Goal: Download file/media

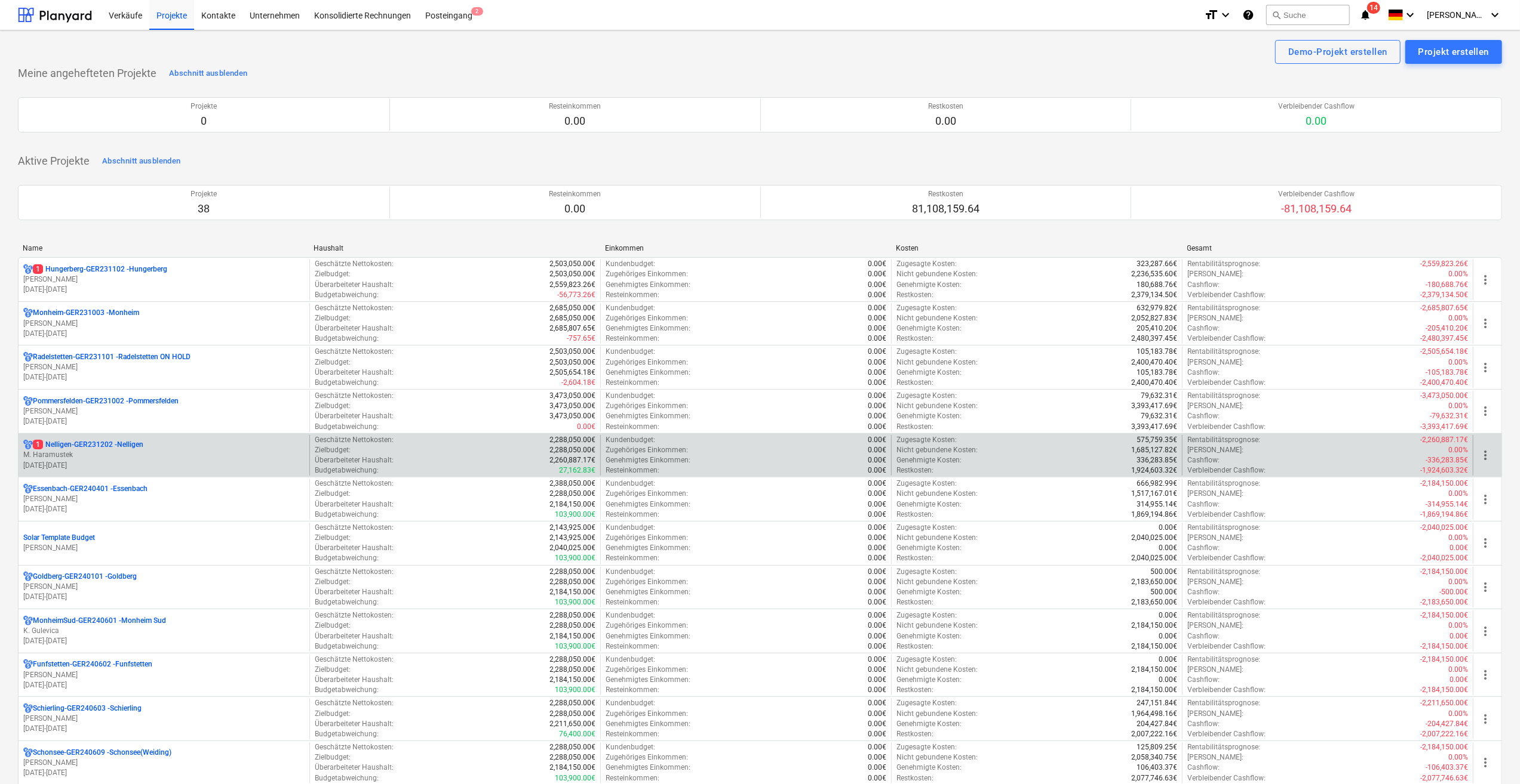
click at [78, 456] on p "M. Haramustek" at bounding box center [164, 455] width 281 height 10
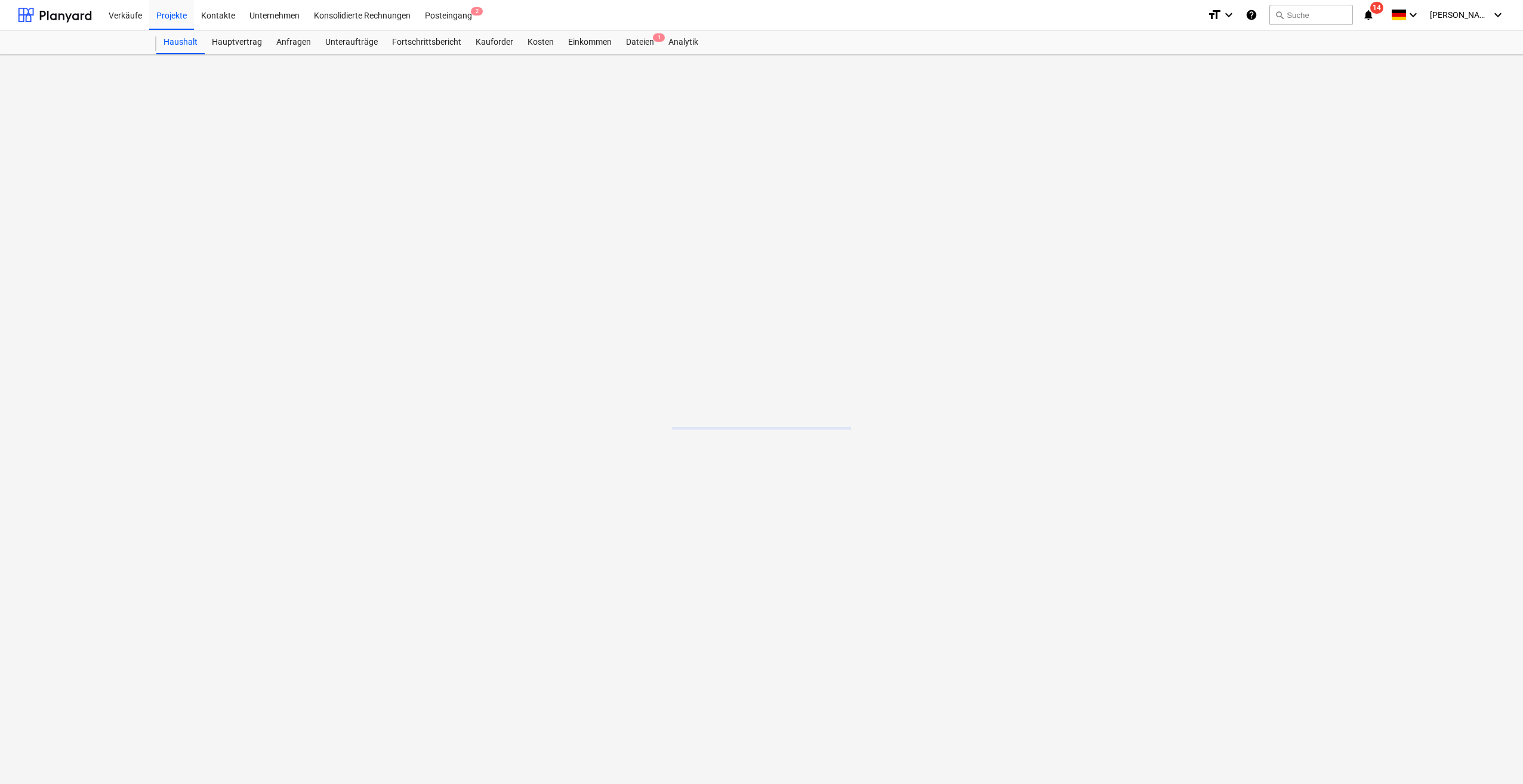
click at [77, 456] on main at bounding box center [762, 419] width 1523 height 729
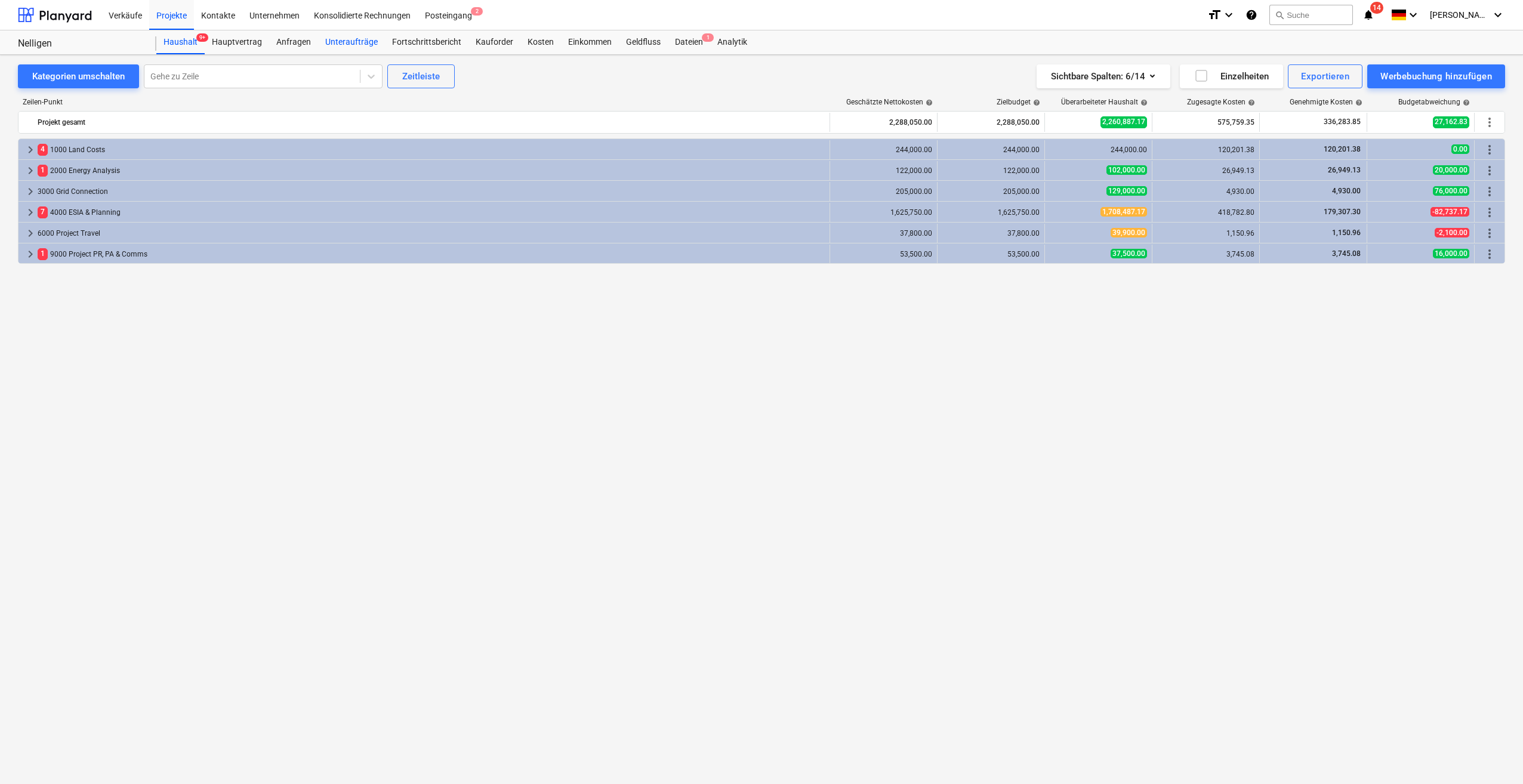
click at [347, 44] on div "Unteraufträge" at bounding box center [351, 42] width 67 height 23
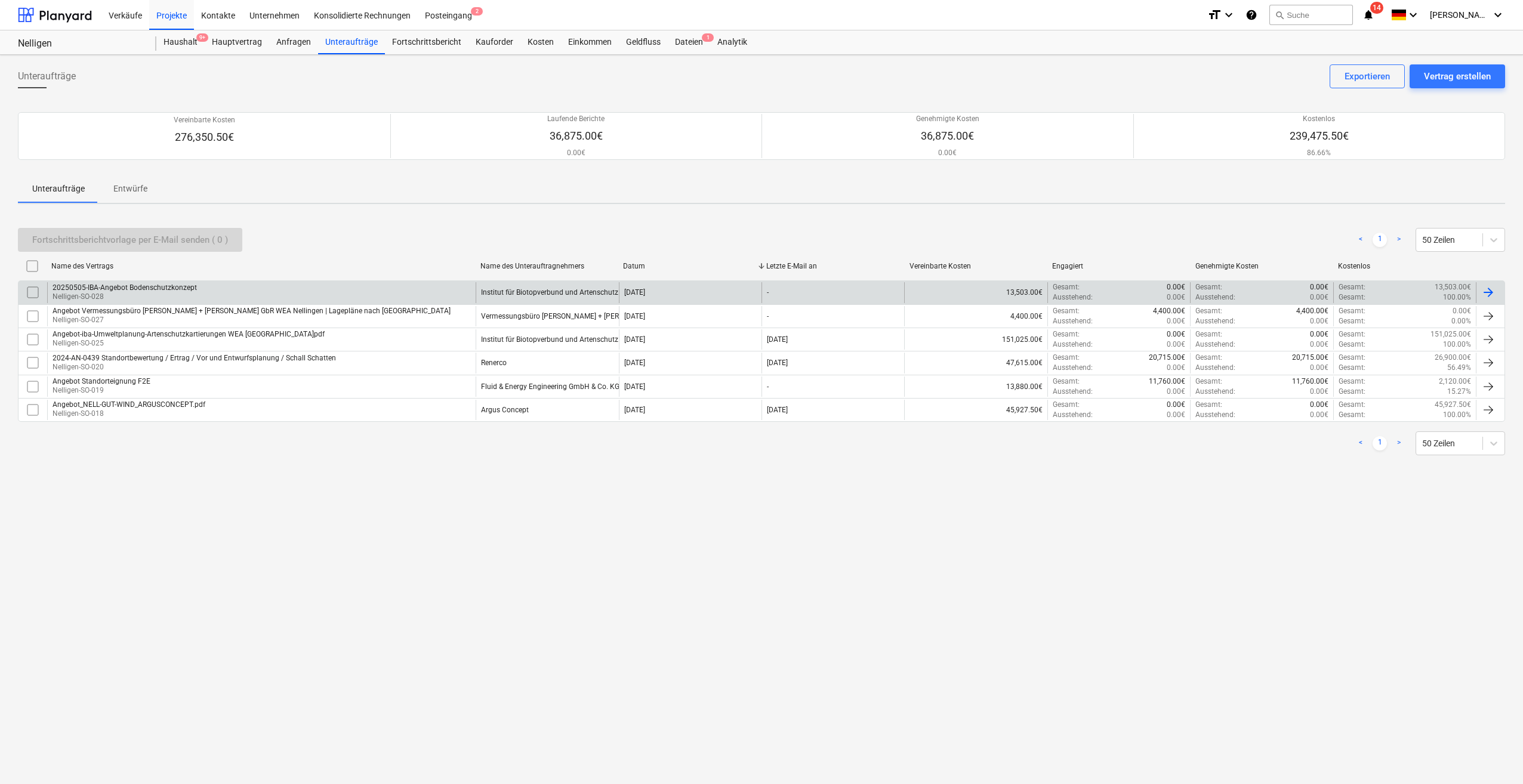
click at [75, 287] on div "20250505-IBA-Angebot Bodenschutzkonzept" at bounding box center [125, 288] width 145 height 9
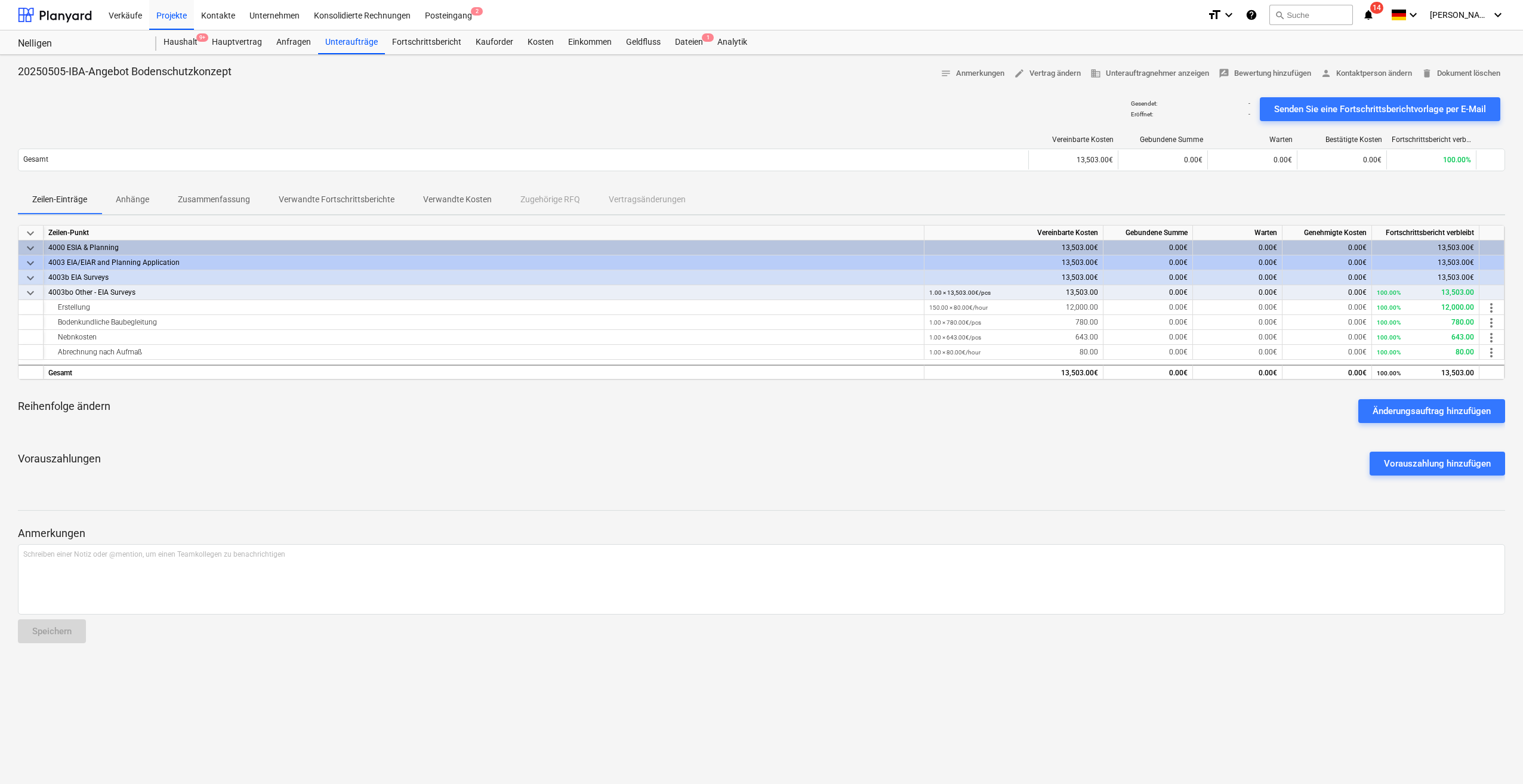
click at [131, 202] on p "Anhänge" at bounding box center [132, 200] width 33 height 13
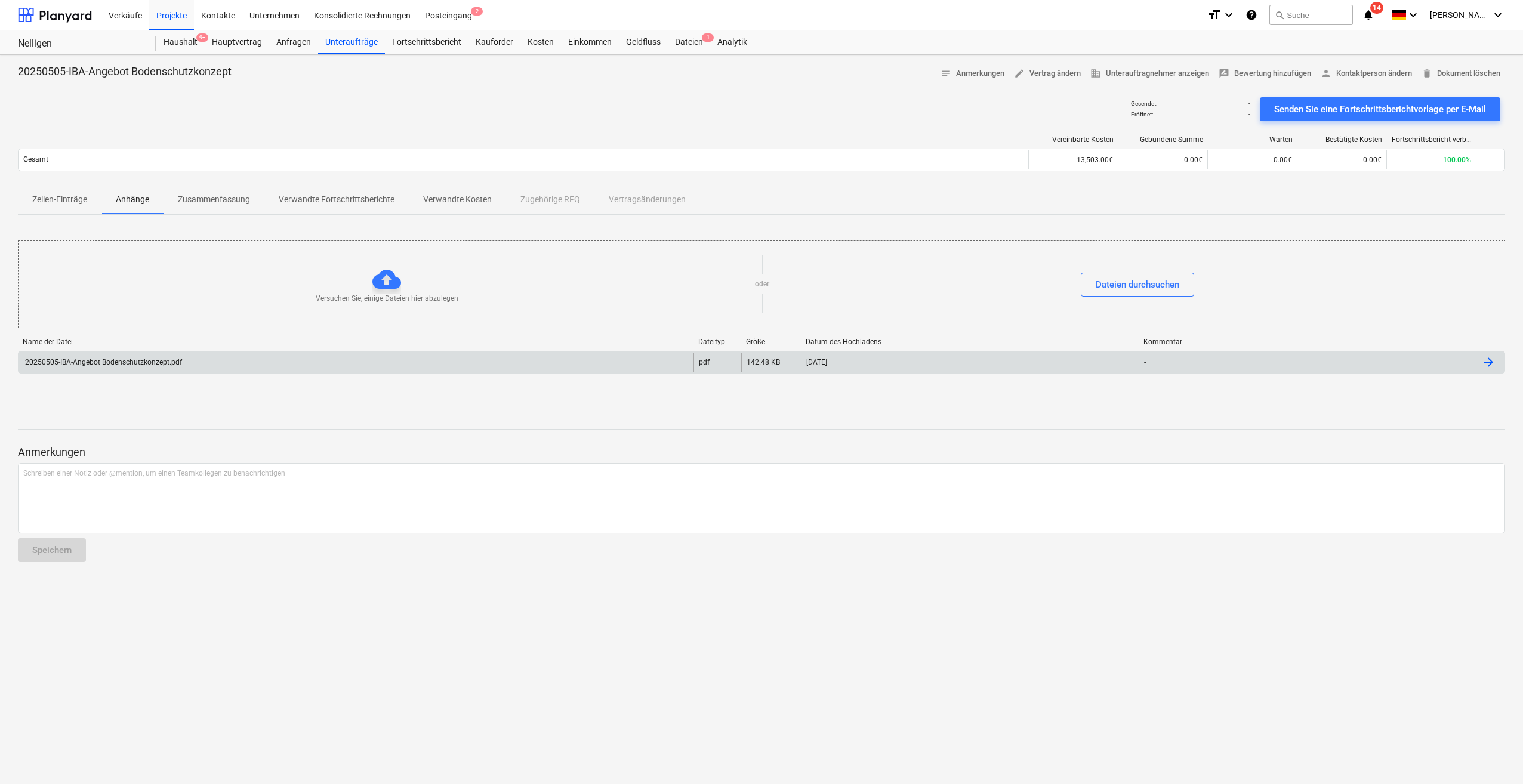
click at [169, 362] on div "20250505-IBA-Angebot Bodenschutzkonzept.pdf" at bounding box center [103, 362] width 159 height 9
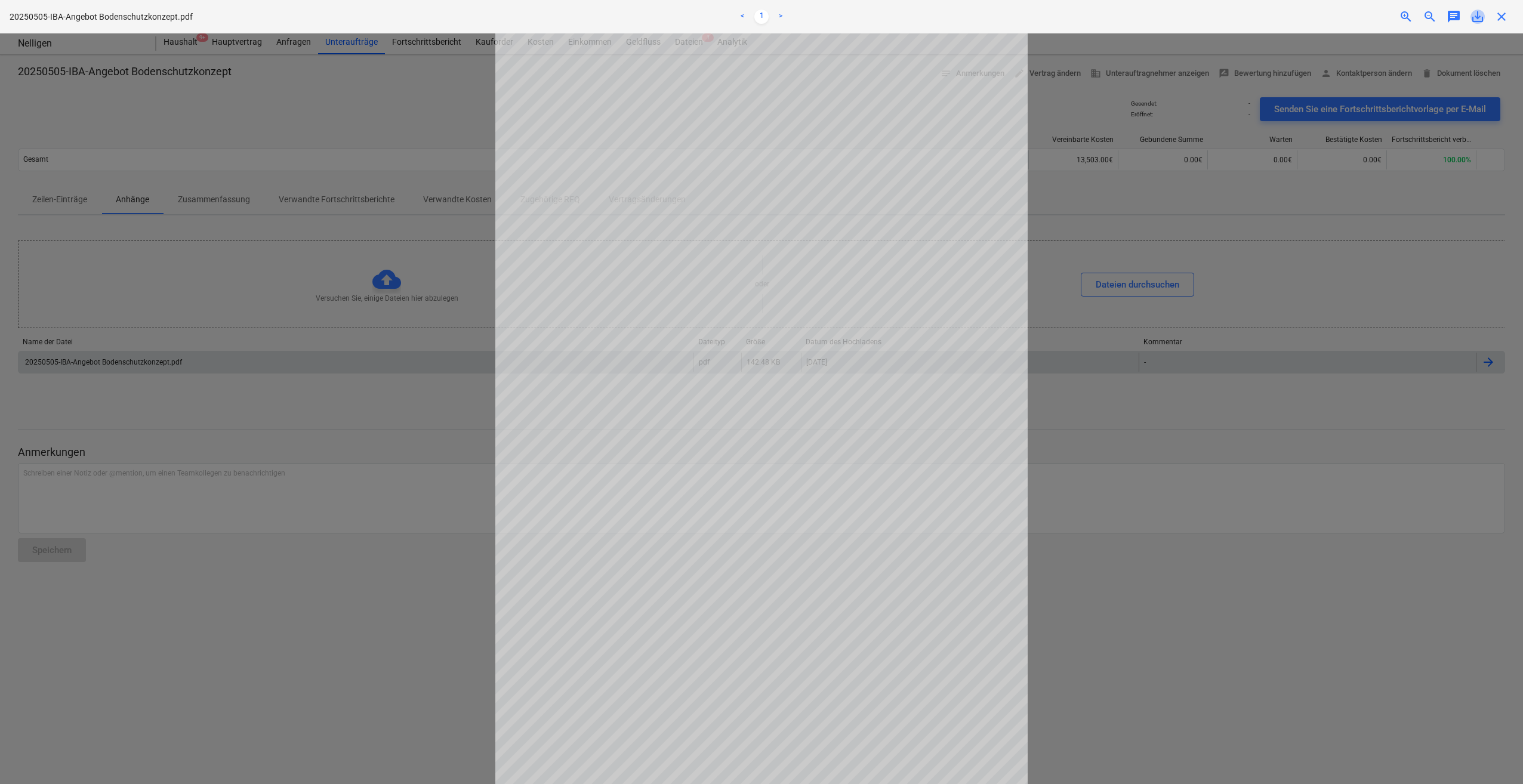
click at [1477, 18] on span "save_alt" at bounding box center [1477, 17] width 15 height 15
drag, startPoint x: 1500, startPoint y: 18, endPoint x: 1475, endPoint y: 23, distance: 25.5
click at [1497, 19] on span "close" at bounding box center [1501, 17] width 15 height 15
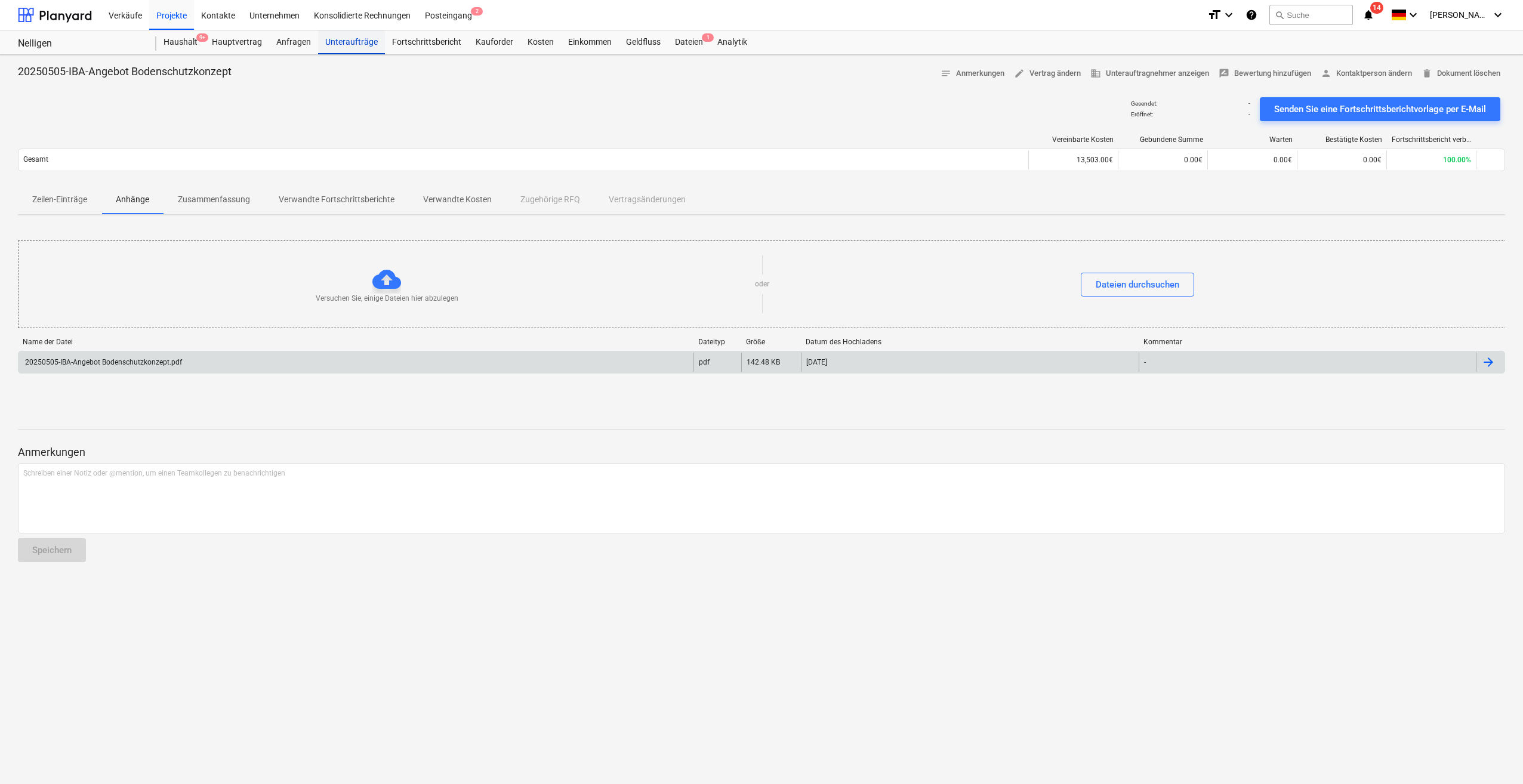
click at [352, 37] on div "Unteraufträge" at bounding box center [351, 42] width 67 height 23
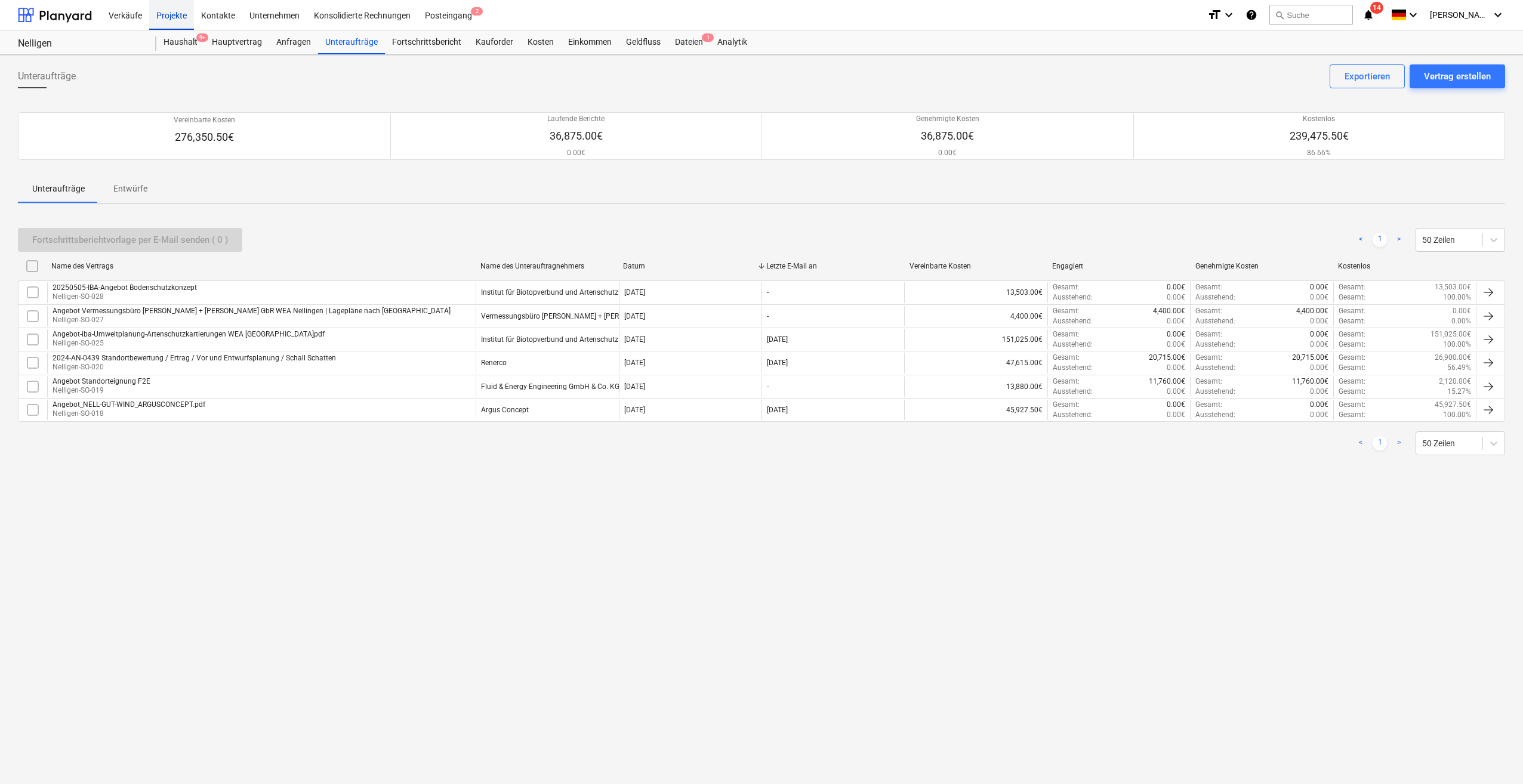
click at [164, 16] on div "Projekte" at bounding box center [171, 14] width 45 height 30
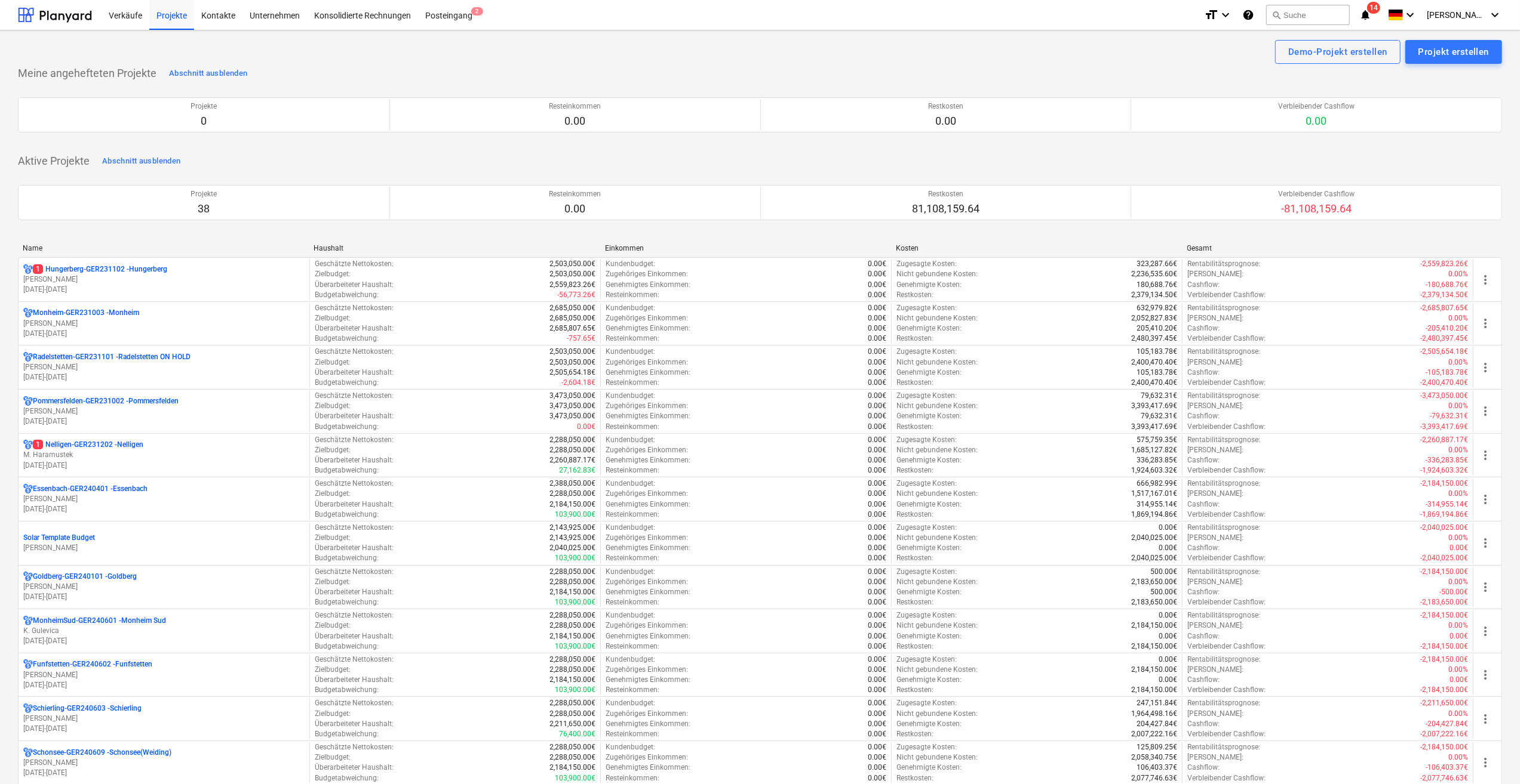
click at [54, 496] on p "[PERSON_NAME]" at bounding box center [164, 499] width 281 height 10
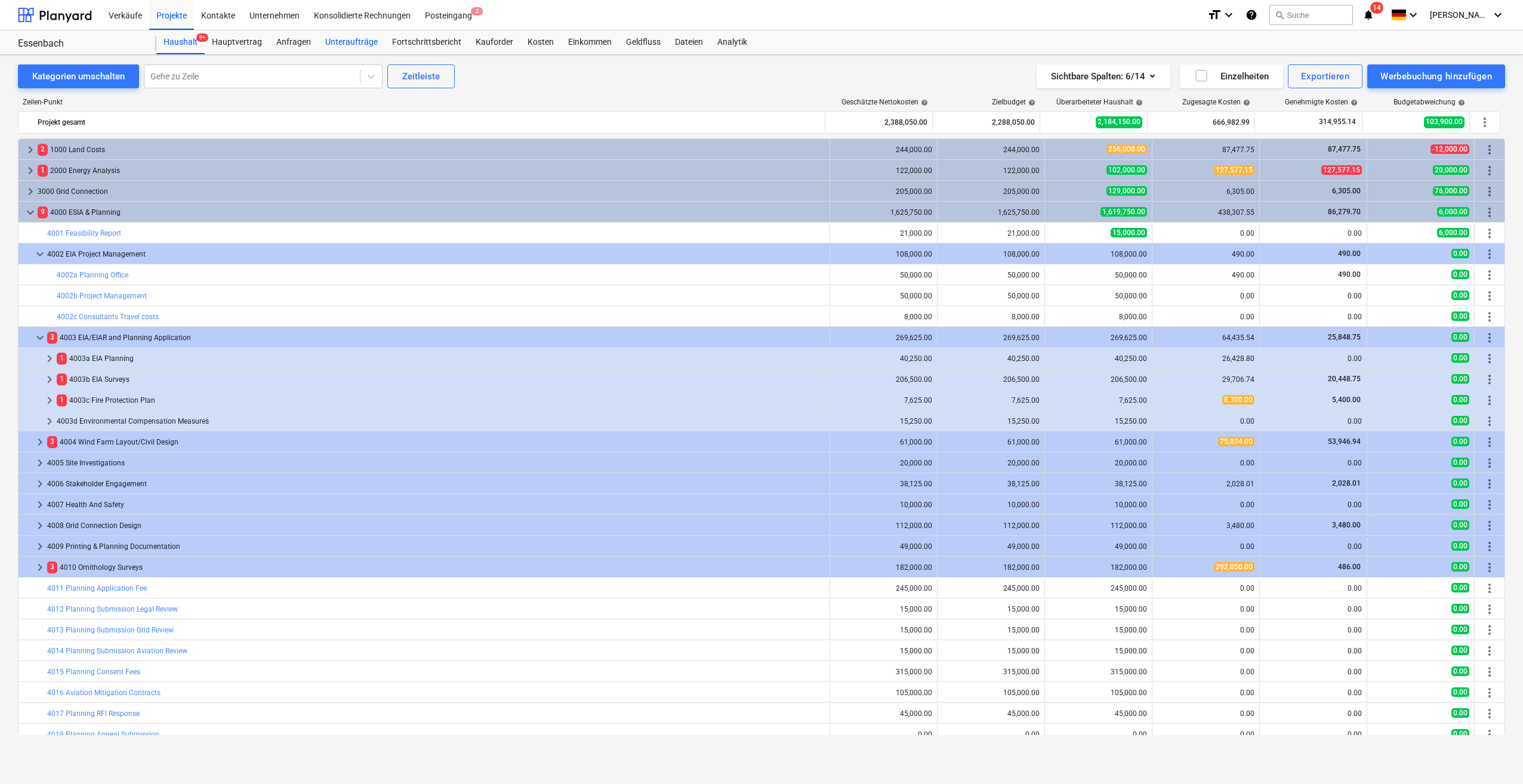
click at [347, 40] on div "Unteraufträge" at bounding box center [351, 42] width 67 height 23
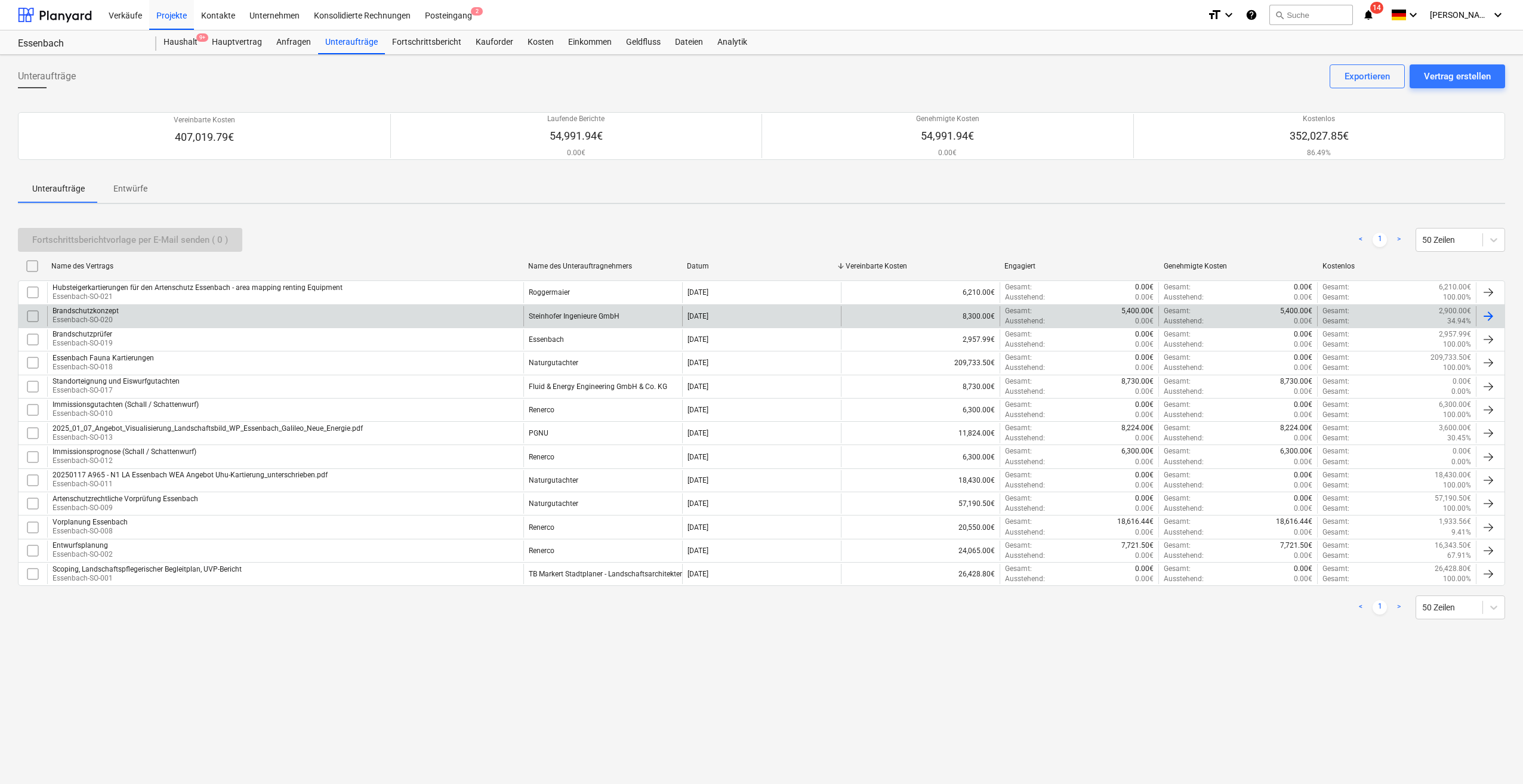
click at [189, 315] on div "Brandschutzkonzept Essenbach-SO-020" at bounding box center [285, 316] width 477 height 21
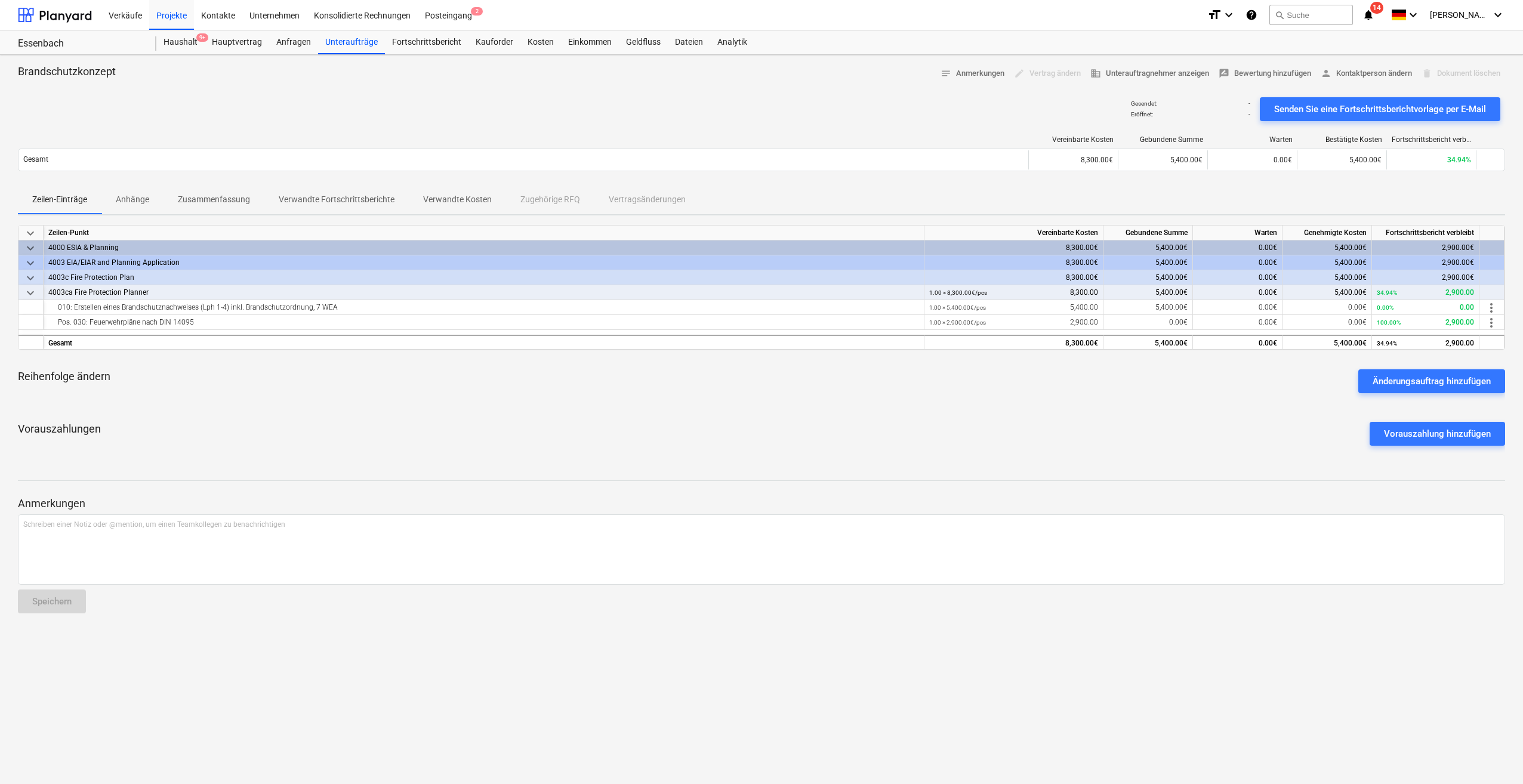
click at [139, 199] on p "Anhänge" at bounding box center [132, 200] width 33 height 13
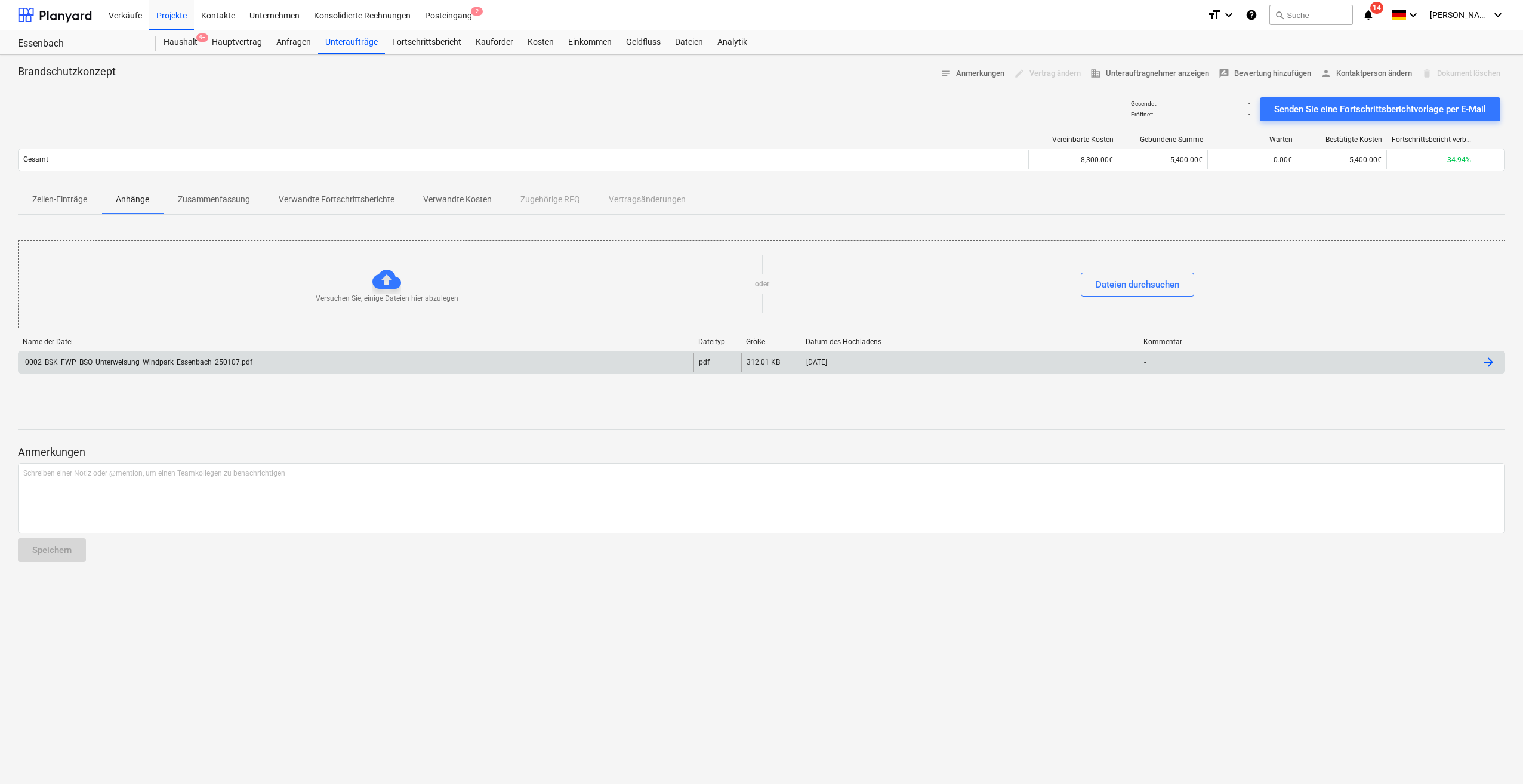
click at [121, 365] on div "0002_BSK_FWP_BSO_Unterweisung_Windpark_Essenbach_250107.pdf" at bounding box center [138, 362] width 229 height 9
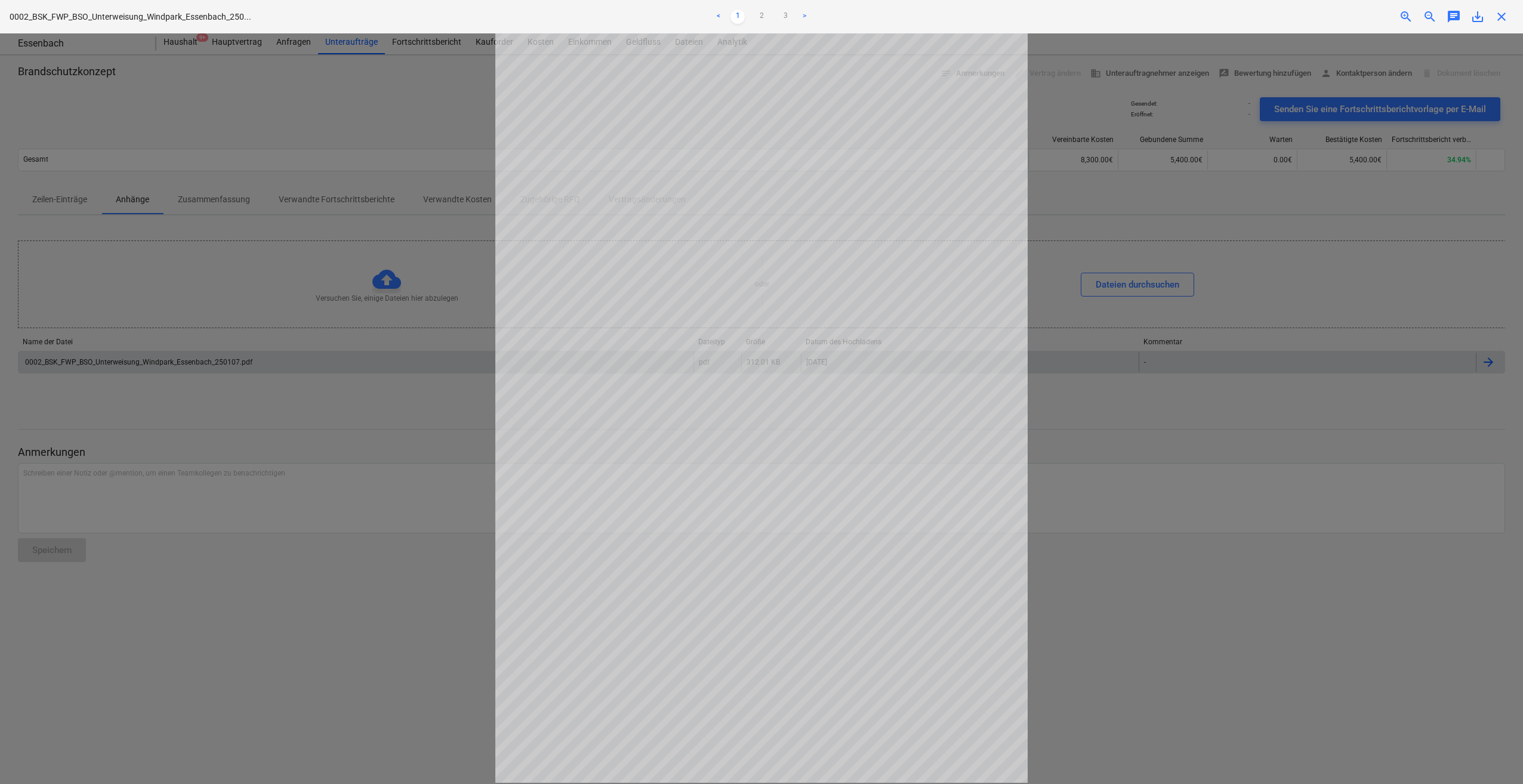
scroll to position [5, 0]
click at [760, 16] on link "2" at bounding box center [762, 17] width 15 height 15
click at [785, 17] on link "3" at bounding box center [785, 17] width 15 height 15
click at [1477, 16] on span "save_alt" at bounding box center [1477, 17] width 15 height 15
click at [1500, 16] on span "close" at bounding box center [1501, 17] width 15 height 15
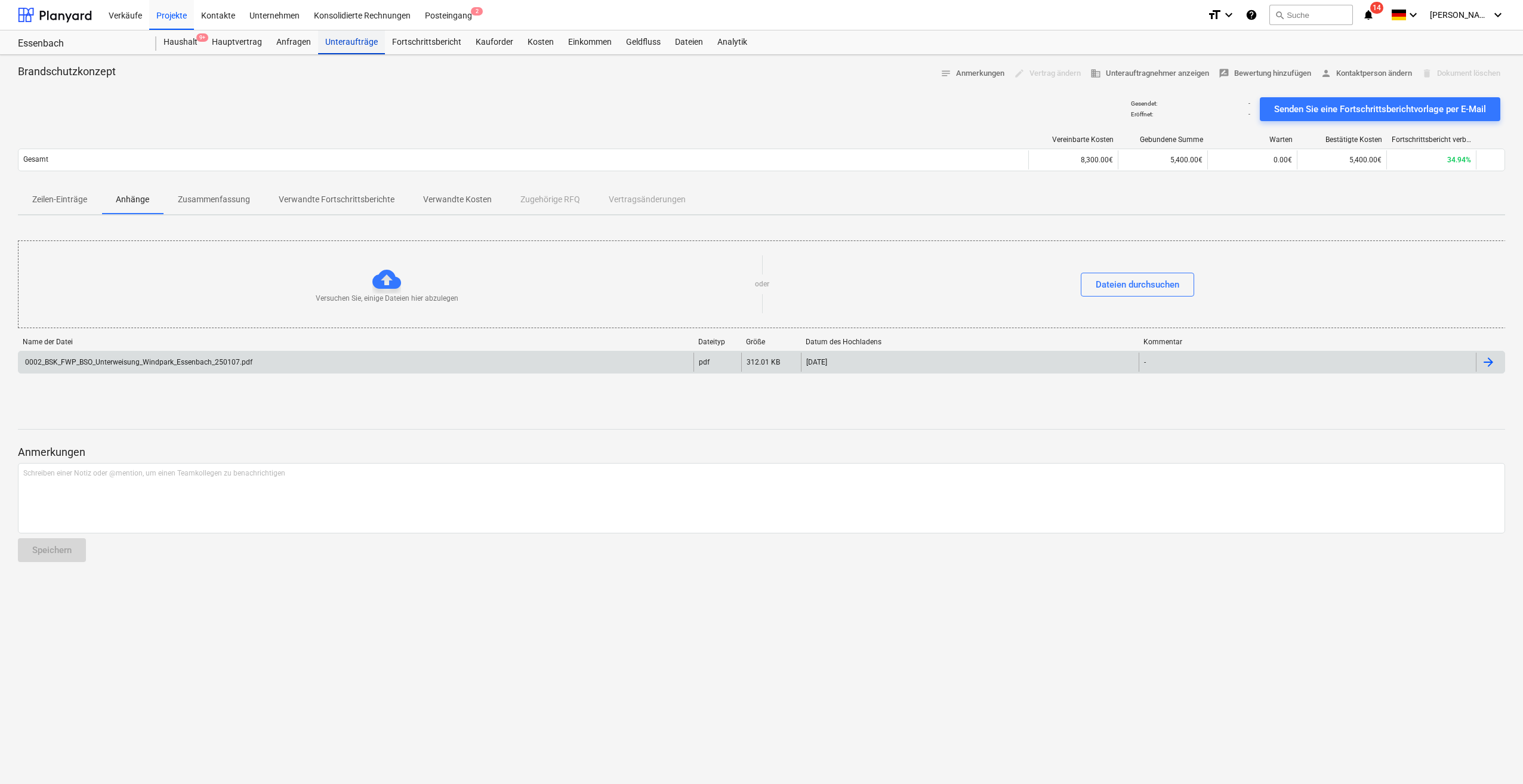
click at [345, 39] on div "Unteraufträge" at bounding box center [351, 42] width 67 height 23
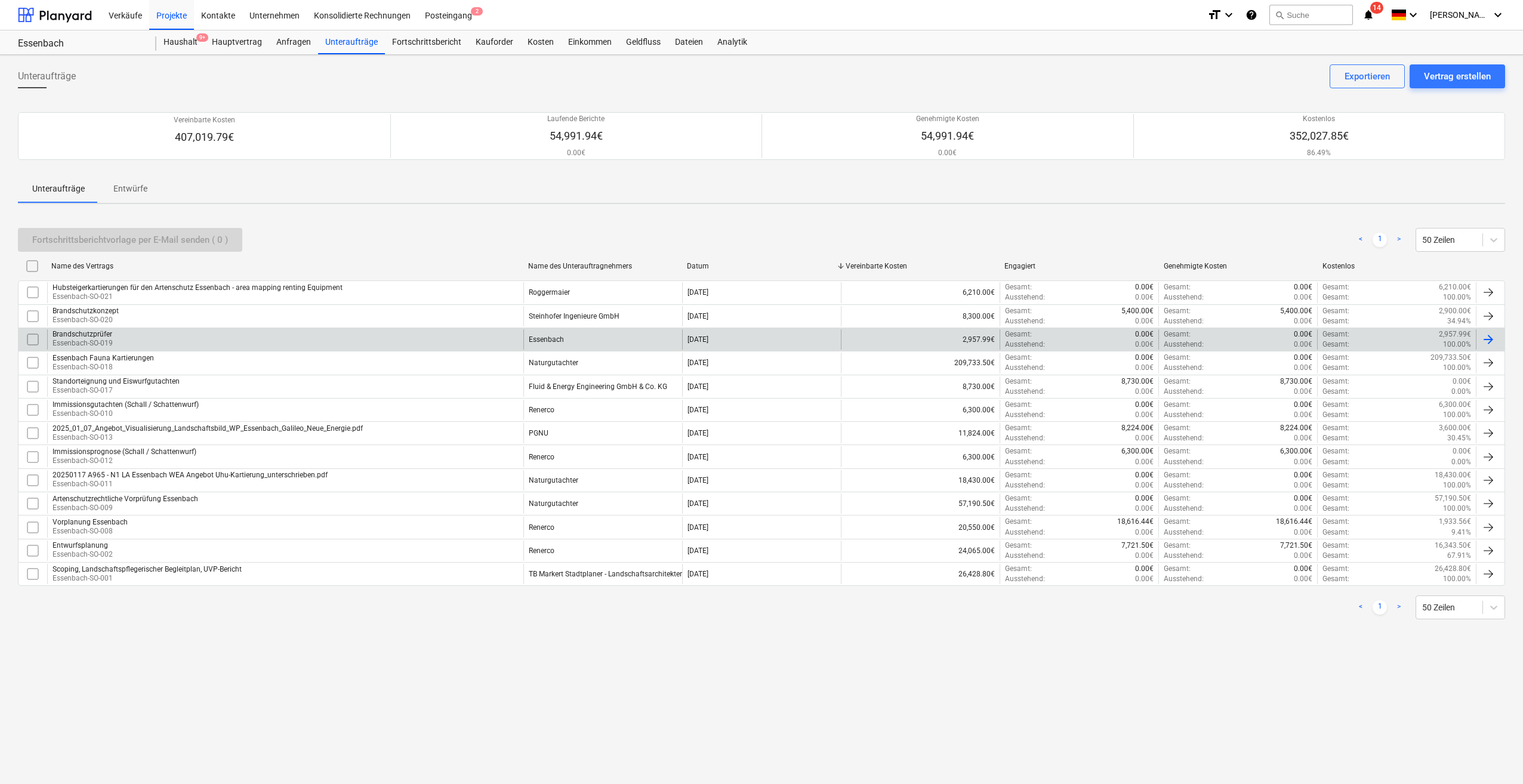
click at [97, 343] on p "Essenbach-SO-019" at bounding box center [83, 344] width 61 height 10
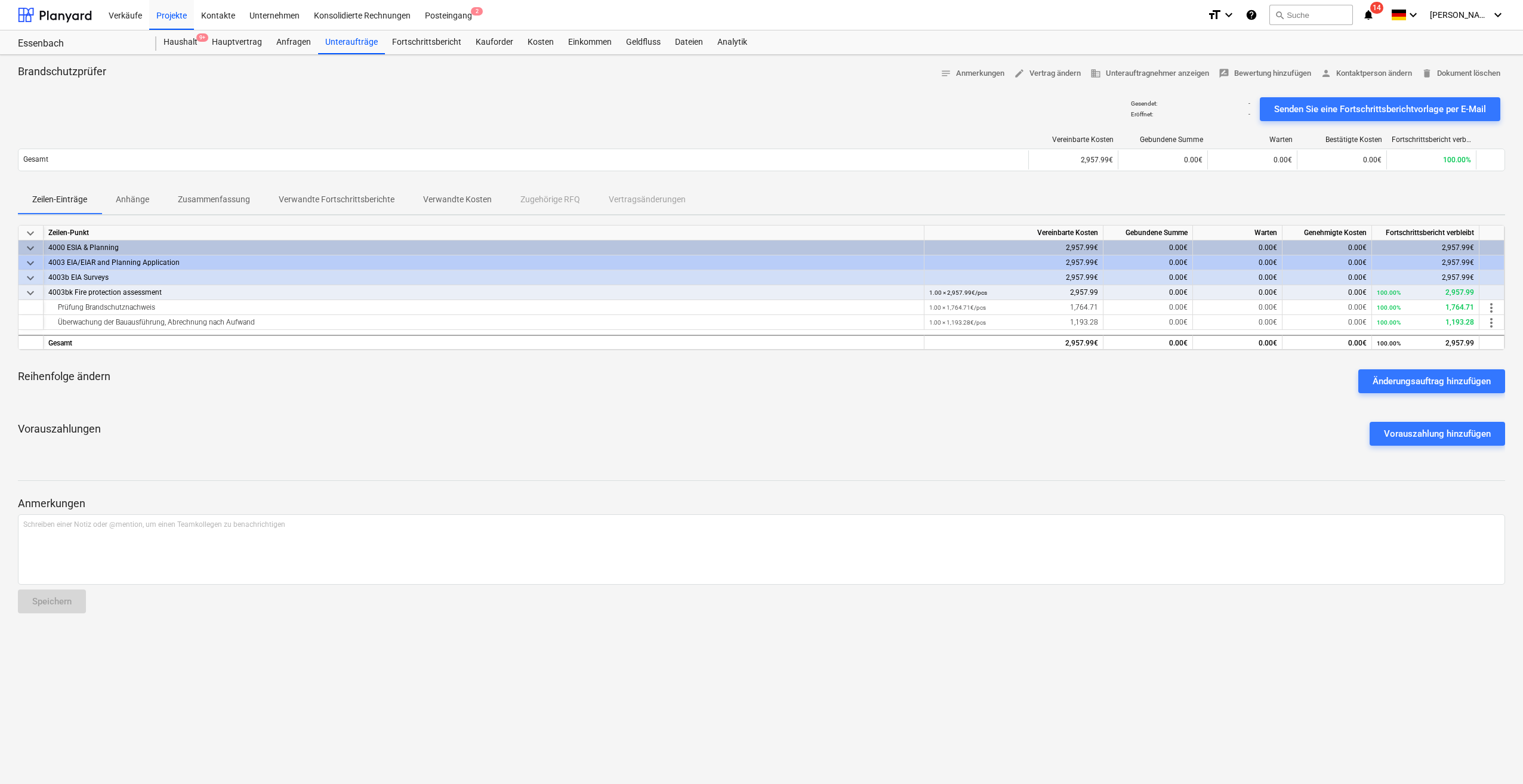
click at [126, 205] on p "Anhänge" at bounding box center [132, 200] width 33 height 13
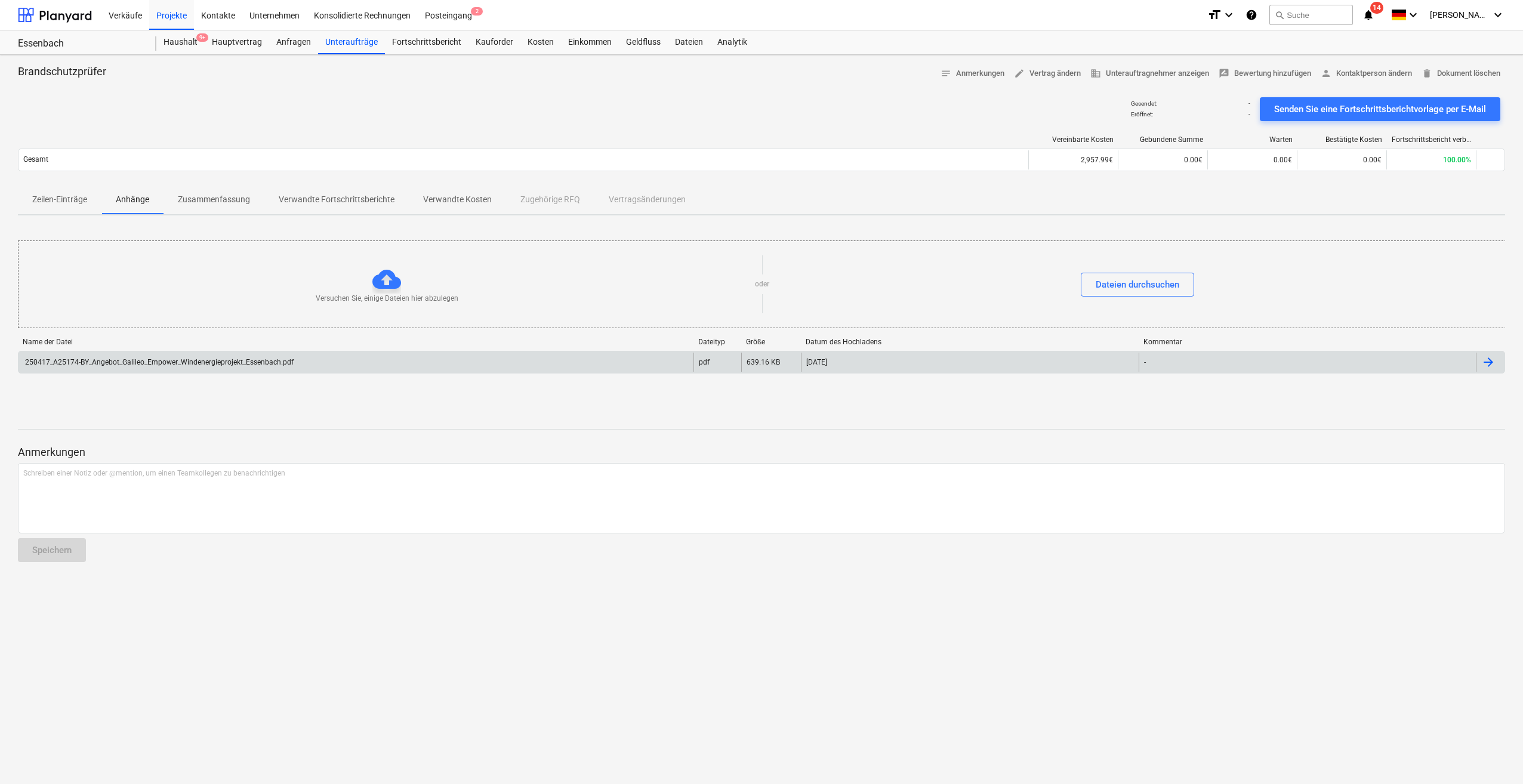
click at [151, 363] on div "250417_A25174-BY_Angebot_Galileo_Empower_Windenergieprojekt_Essenbach.pdf" at bounding box center [159, 362] width 270 height 9
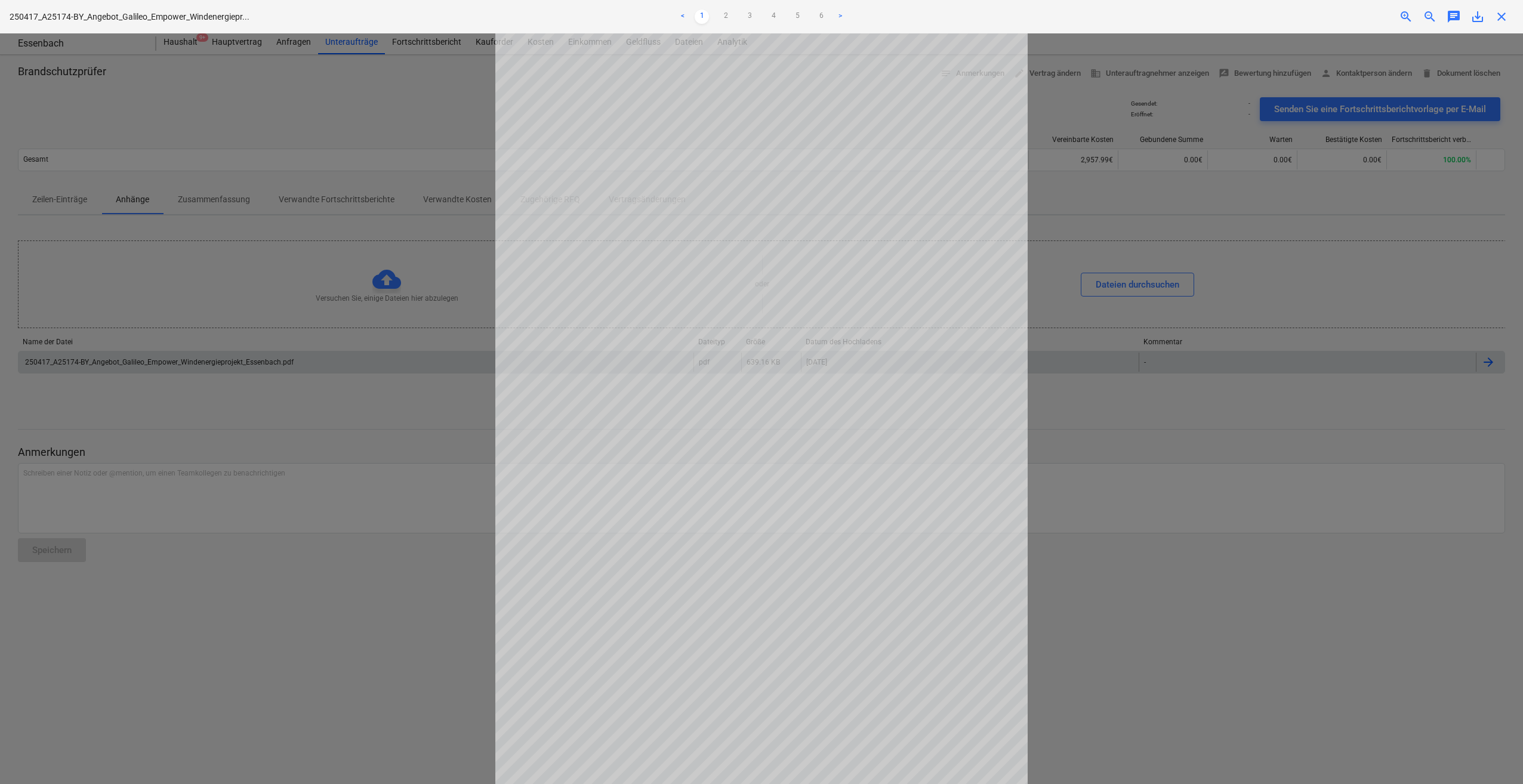
click at [1477, 15] on span "save_alt" at bounding box center [1477, 17] width 15 height 15
click at [1501, 21] on span "close" at bounding box center [1501, 17] width 15 height 15
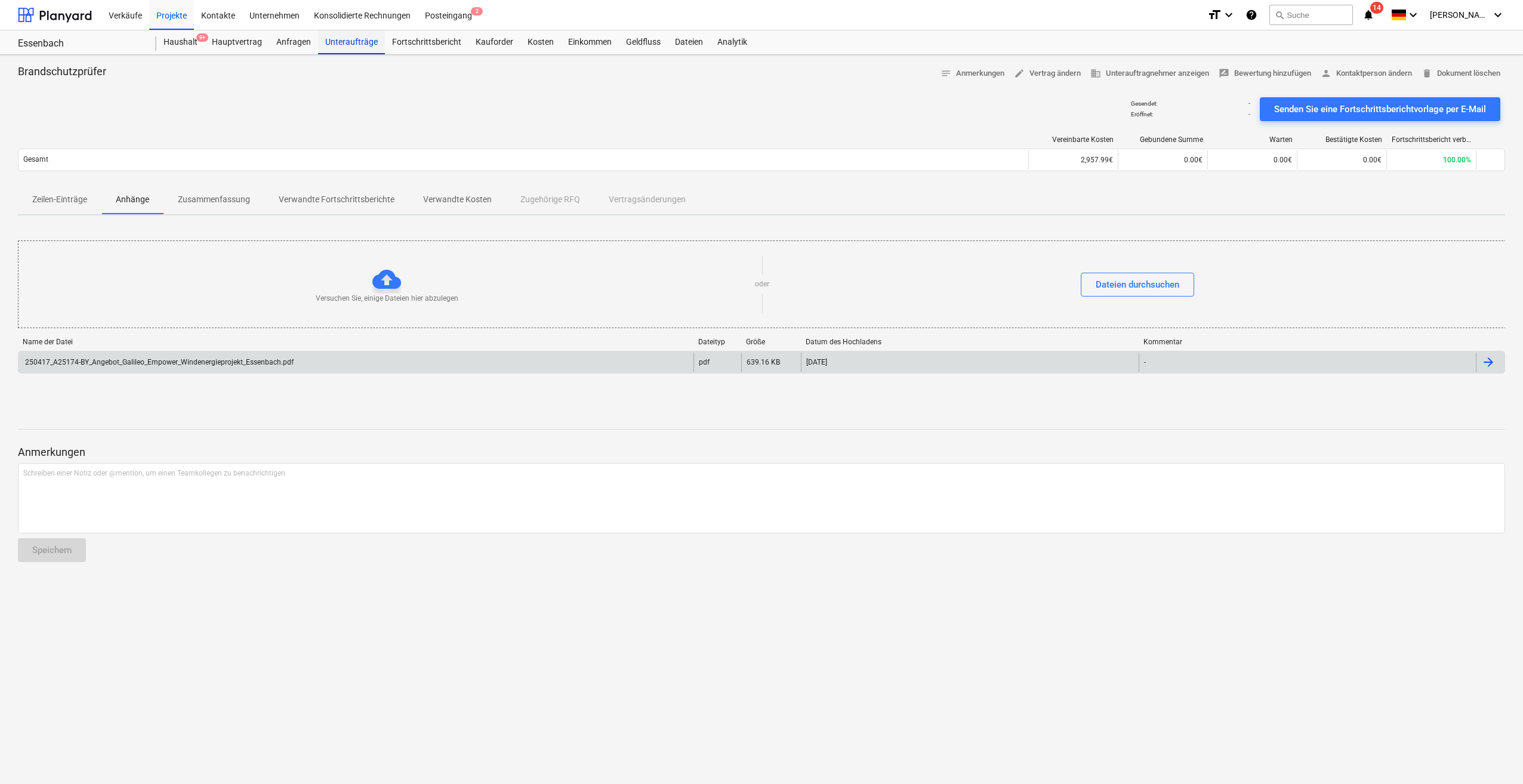
drag, startPoint x: 334, startPoint y: 44, endPoint x: 342, endPoint y: 47, distance: 8.5
click at [334, 44] on div "Unteraufträge" at bounding box center [351, 42] width 67 height 23
